Goal: Navigation & Orientation: Understand site structure

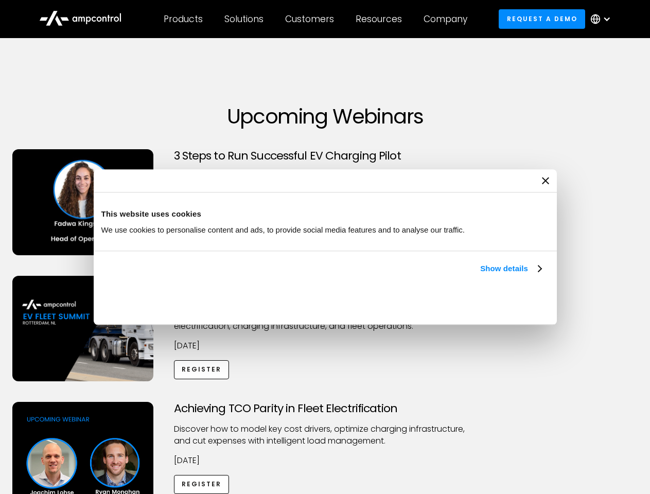
click at [480, 275] on link "Show details" at bounding box center [510, 268] width 61 height 12
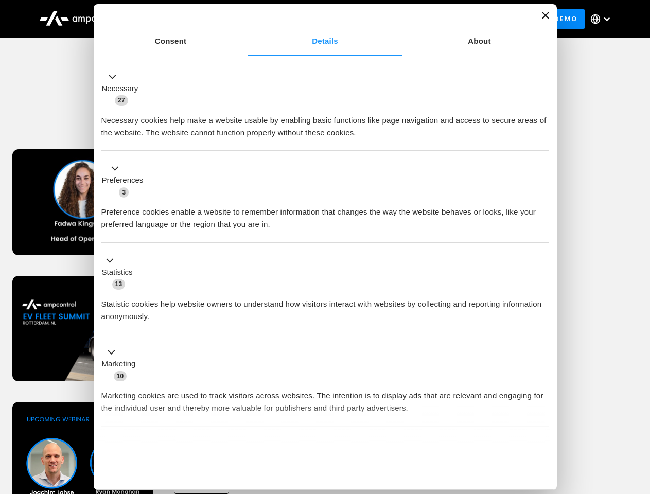
click at [542, 139] on div "Necessary cookies help make a website usable by enabling basic functions like p…" at bounding box center [324, 122] width 447 height 32
click at [638, 415] on div "Achieving TCO Parity in Fleet Electrification Discover how to model key cost dr…" at bounding box center [325, 482] width 646 height 161
click at [316, 19] on div "Customers" at bounding box center [309, 18] width 49 height 11
click at [183, 19] on div "Products" at bounding box center [183, 18] width 39 height 11
click at [244, 19] on div "Solutions" at bounding box center [243, 18] width 39 height 11
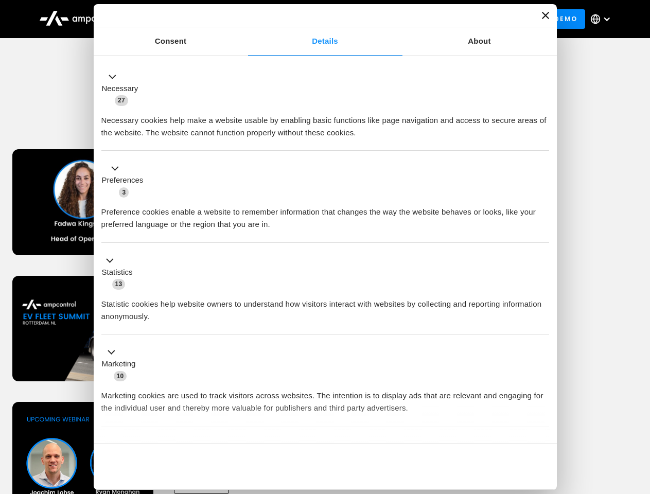
click at [311, 19] on div "Customers" at bounding box center [309, 18] width 49 height 11
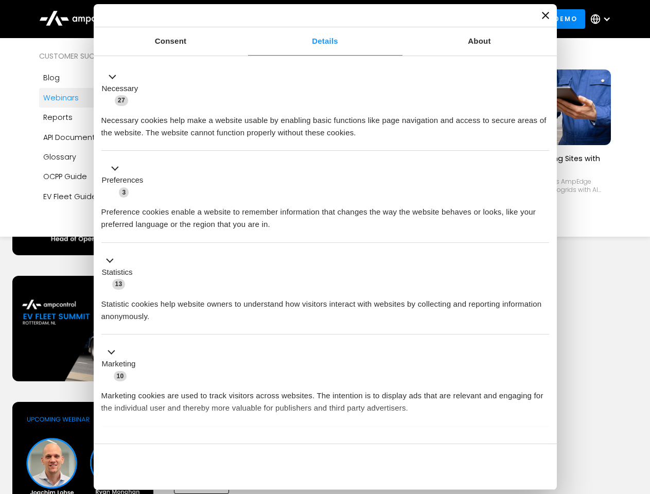
click at [381, 19] on div "Resources" at bounding box center [378, 18] width 46 height 11
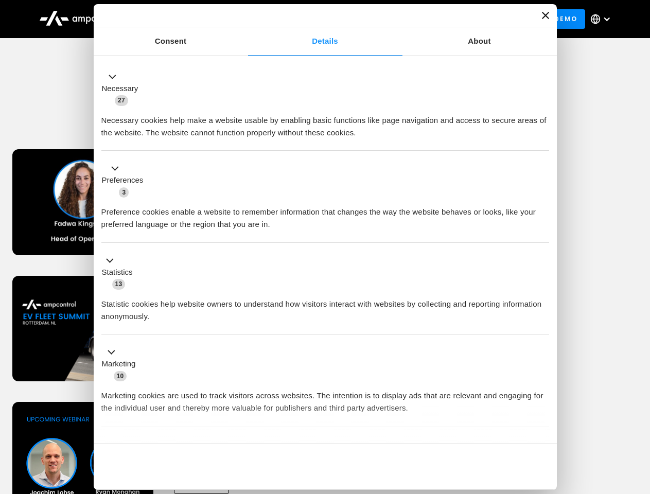
click at [448, 19] on div "Company" at bounding box center [445, 18] width 44 height 11
click at [603, 19] on div at bounding box center [606, 19] width 8 height 8
